Goal: Task Accomplishment & Management: Use online tool/utility

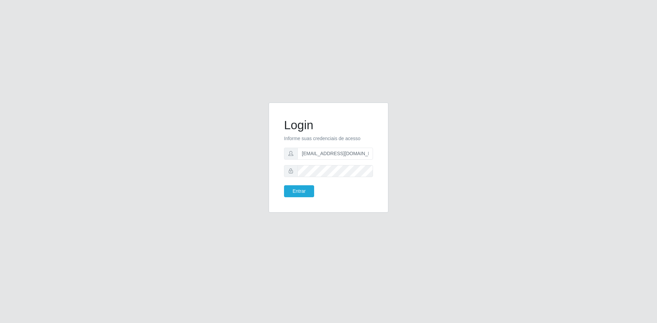
click at [306, 186] on button "Entrar" at bounding box center [299, 191] width 30 height 12
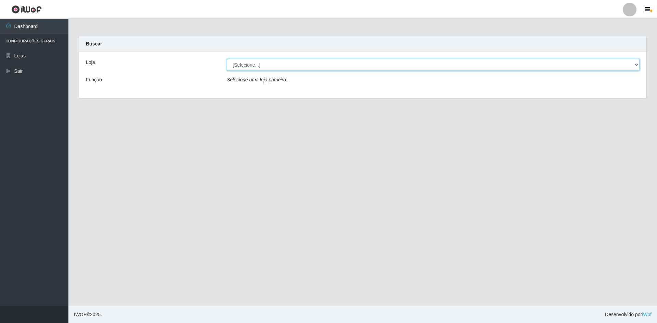
click at [286, 66] on select "[Selecione...] Hiper Queiroz - [GEOGRAPHIC_DATA] [GEOGRAPHIC_DATA] [GEOGRAPHIC_…" at bounding box center [433, 65] width 413 height 12
select select "517"
click at [227, 59] on select "[Selecione...] Hiper Queiroz - [GEOGRAPHIC_DATA] [GEOGRAPHIC_DATA] [GEOGRAPHIC_…" at bounding box center [433, 65] width 413 height 12
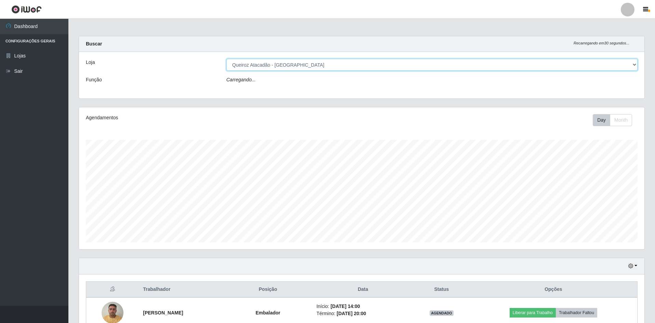
scroll to position [142, 566]
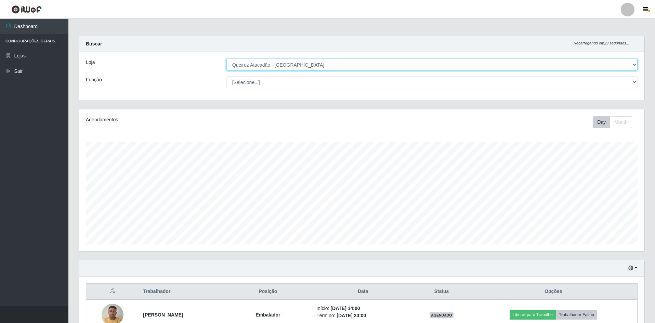
click at [280, 67] on select "[Selecione...] Hiper Queiroz - [GEOGRAPHIC_DATA] [GEOGRAPHIC_DATA] [GEOGRAPHIC_…" at bounding box center [431, 65] width 411 height 12
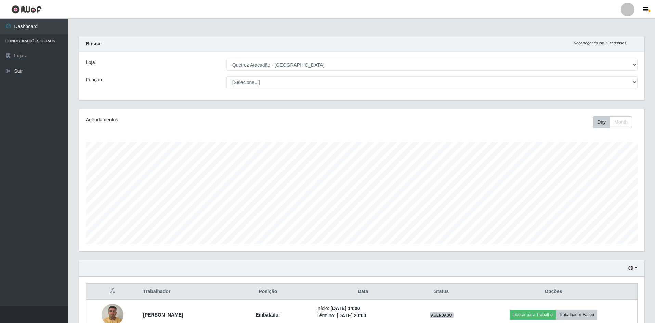
click at [161, 66] on div "Loja" at bounding box center [151, 65] width 141 height 12
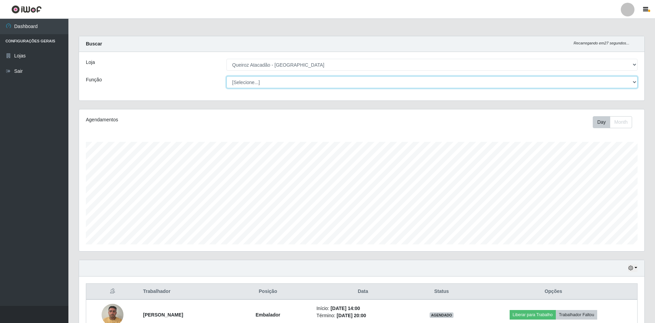
click at [262, 79] on select "[Selecione...] ASG ASG + ASG ++ Embalador Embalador + Embalador ++ Operador de …" at bounding box center [431, 82] width 411 height 12
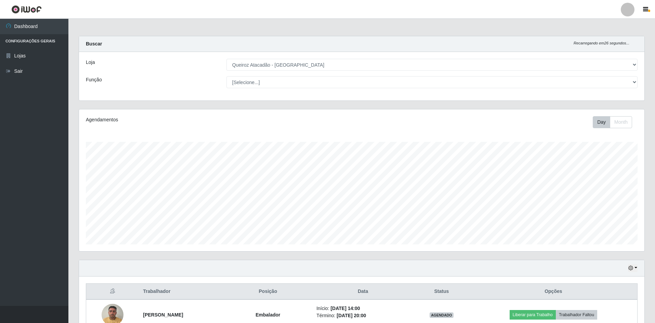
click at [165, 54] on div "Loja [Selecione...] Hiper Queiroz - [GEOGRAPHIC_DATA] [GEOGRAPHIC_DATA] [GEOGRA…" at bounding box center [362, 76] width 566 height 49
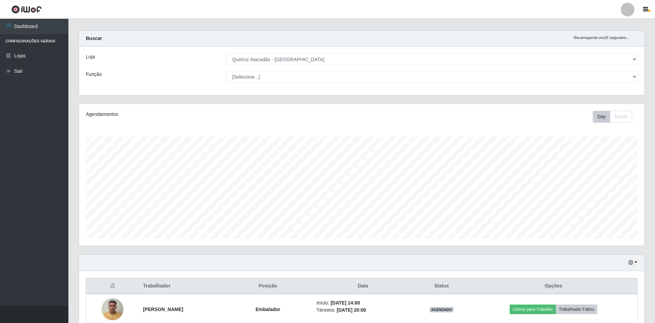
scroll to position [131, 0]
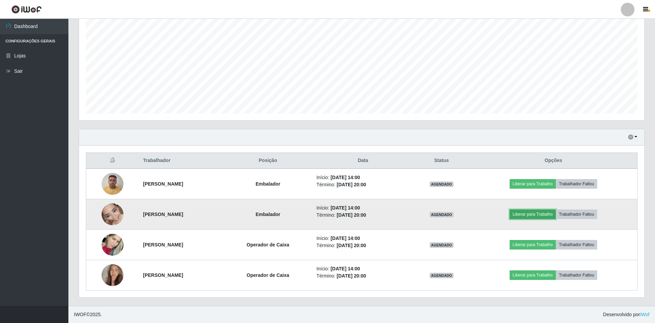
click at [539, 216] on button "Liberar para Trabalho" at bounding box center [533, 215] width 46 height 10
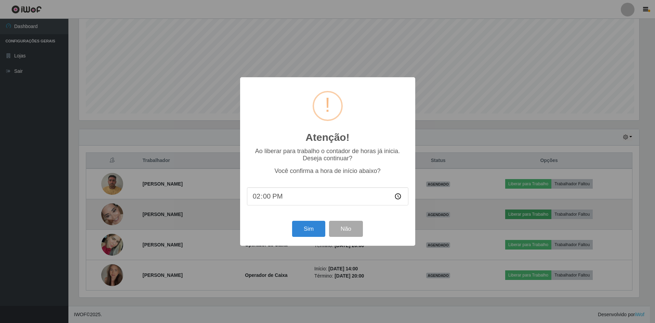
scroll to position [142, 562]
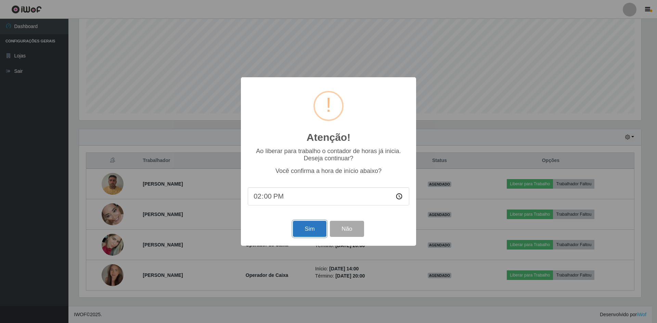
click at [313, 229] on button "Sim" at bounding box center [309, 229] width 33 height 16
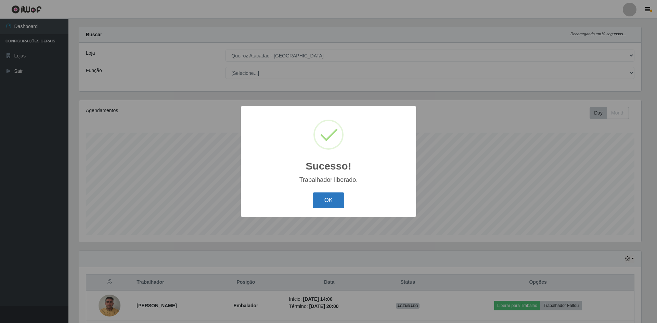
click at [343, 206] on button "OK" at bounding box center [329, 201] width 32 height 16
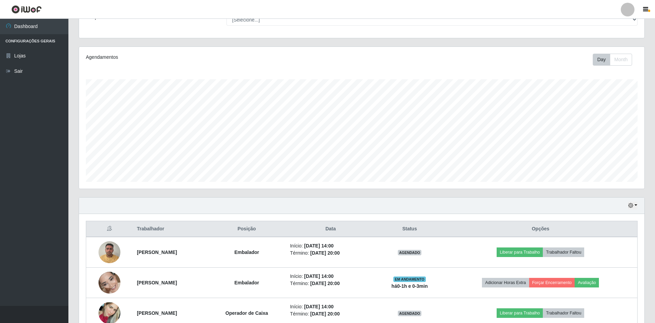
scroll to position [131, 0]
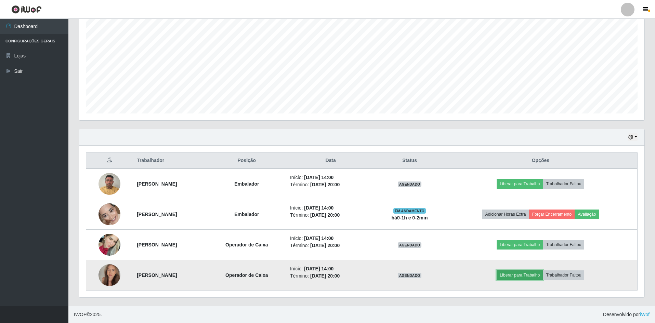
click at [521, 273] on button "Liberar para Trabalho" at bounding box center [520, 276] width 46 height 10
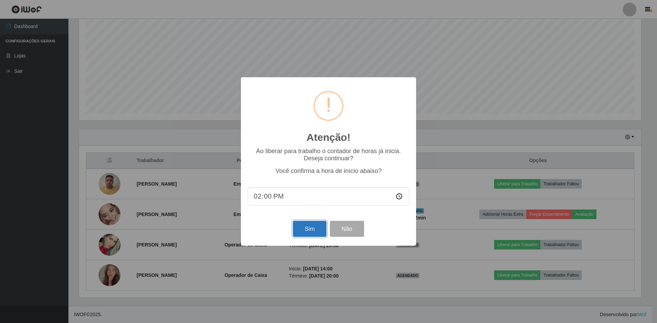
click at [299, 223] on button "Sim" at bounding box center [309, 229] width 33 height 16
